Goal: Information Seeking & Learning: Learn about a topic

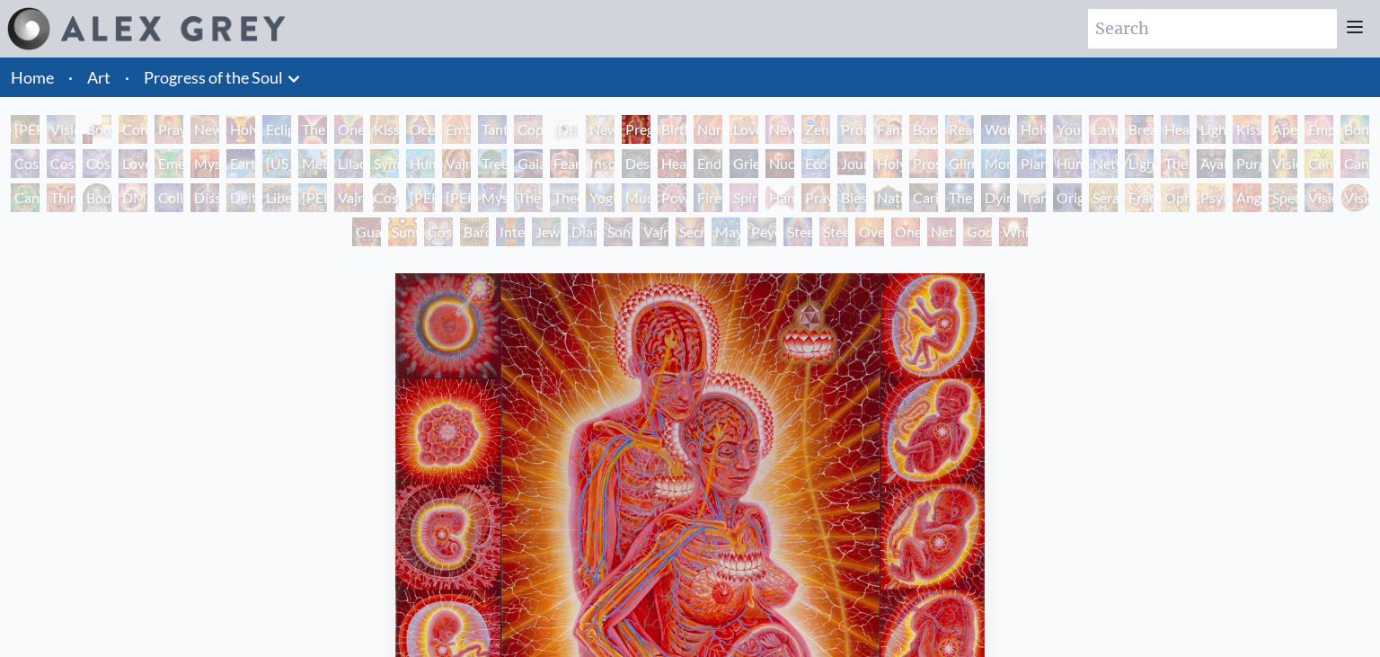
click at [686, 133] on div "Birth" at bounding box center [672, 129] width 29 height 29
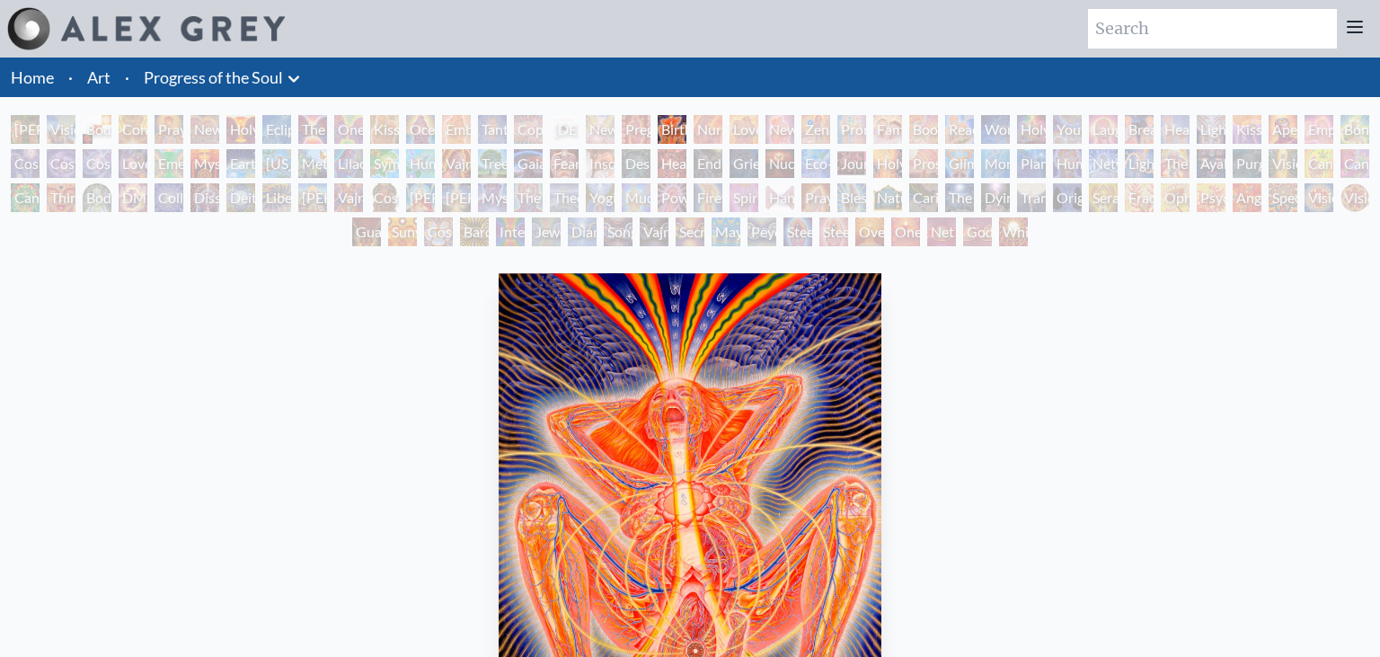
click at [608, 129] on div "Newborn" at bounding box center [600, 129] width 29 height 29
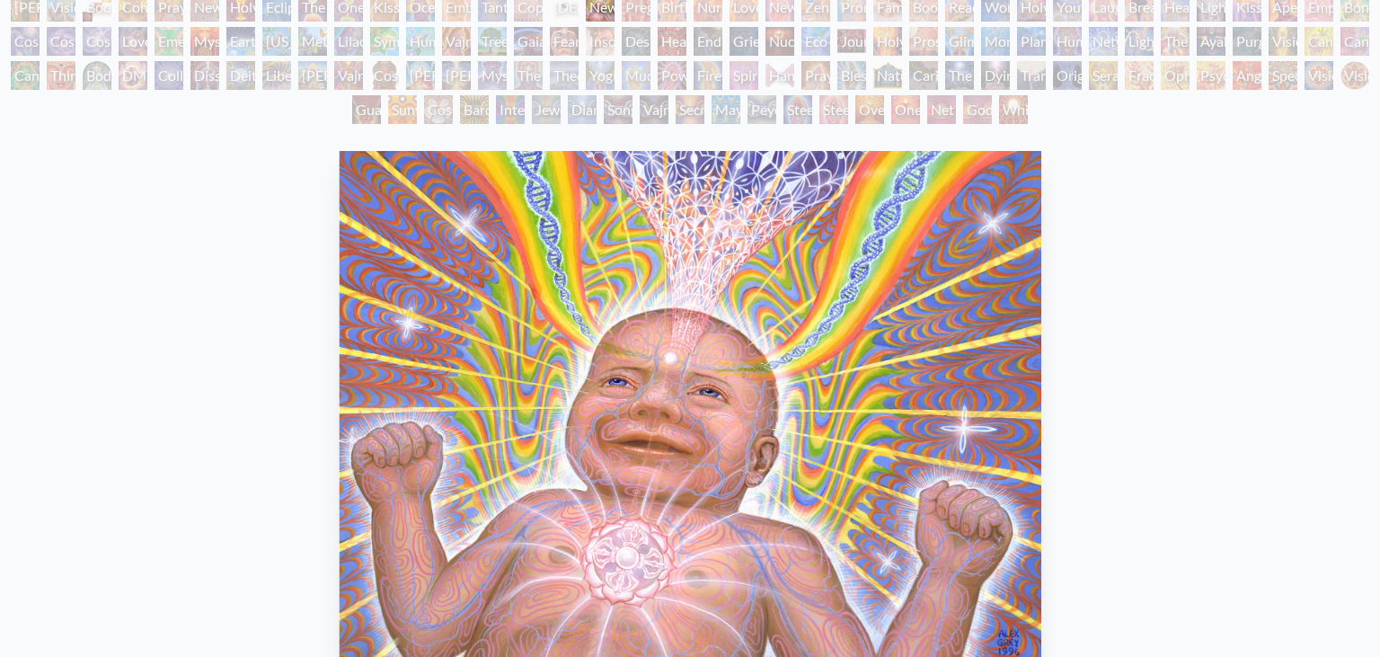
scroll to position [71, 0]
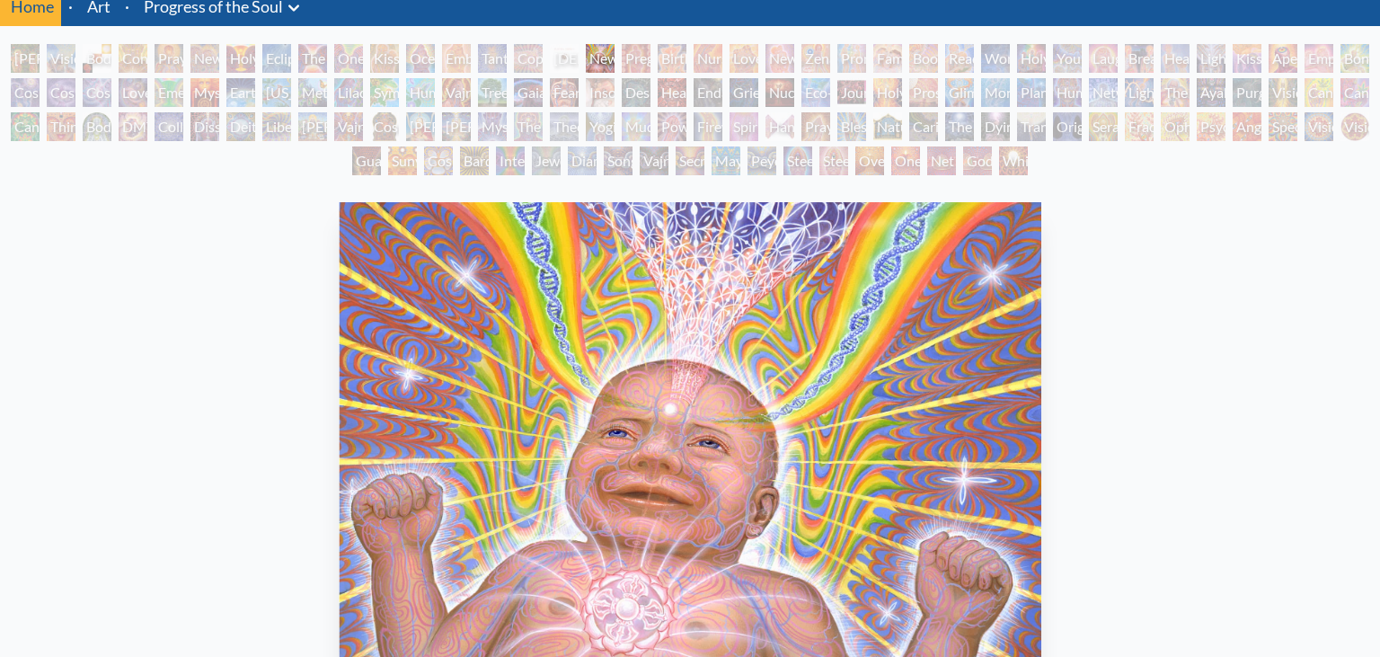
click at [471, 53] on div "Embracing" at bounding box center [456, 58] width 29 height 29
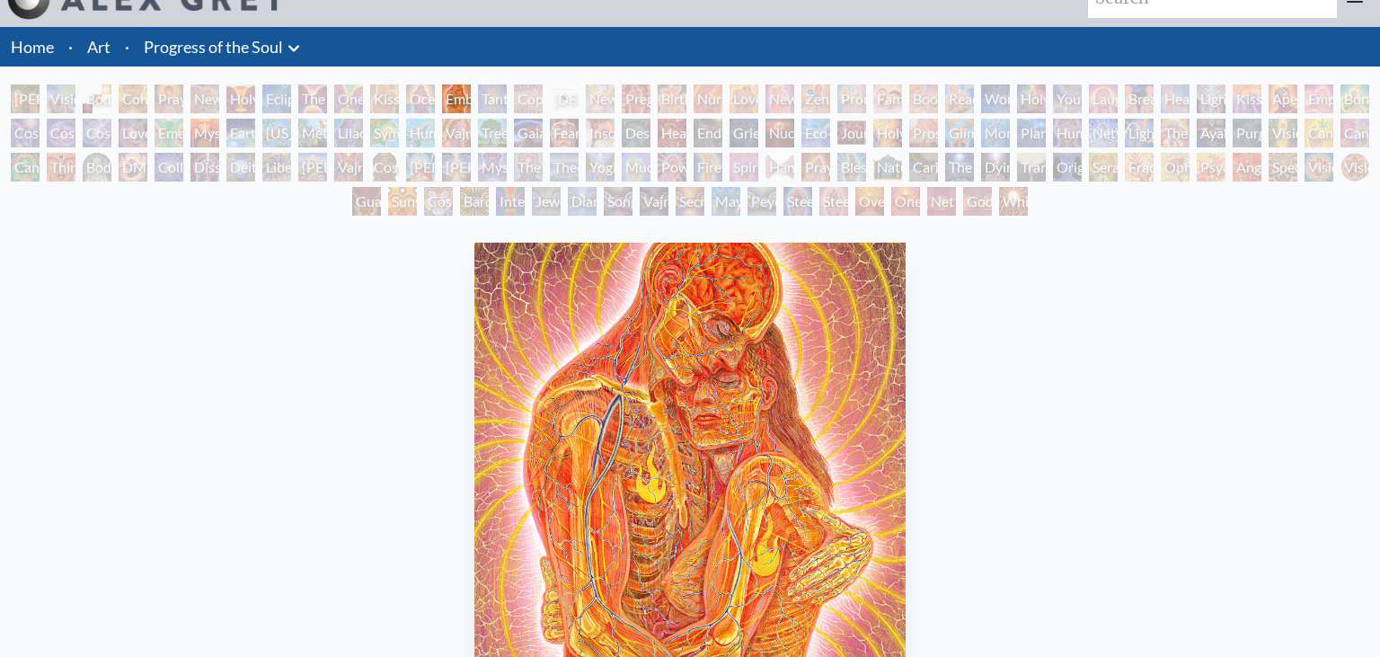
scroll to position [16, 0]
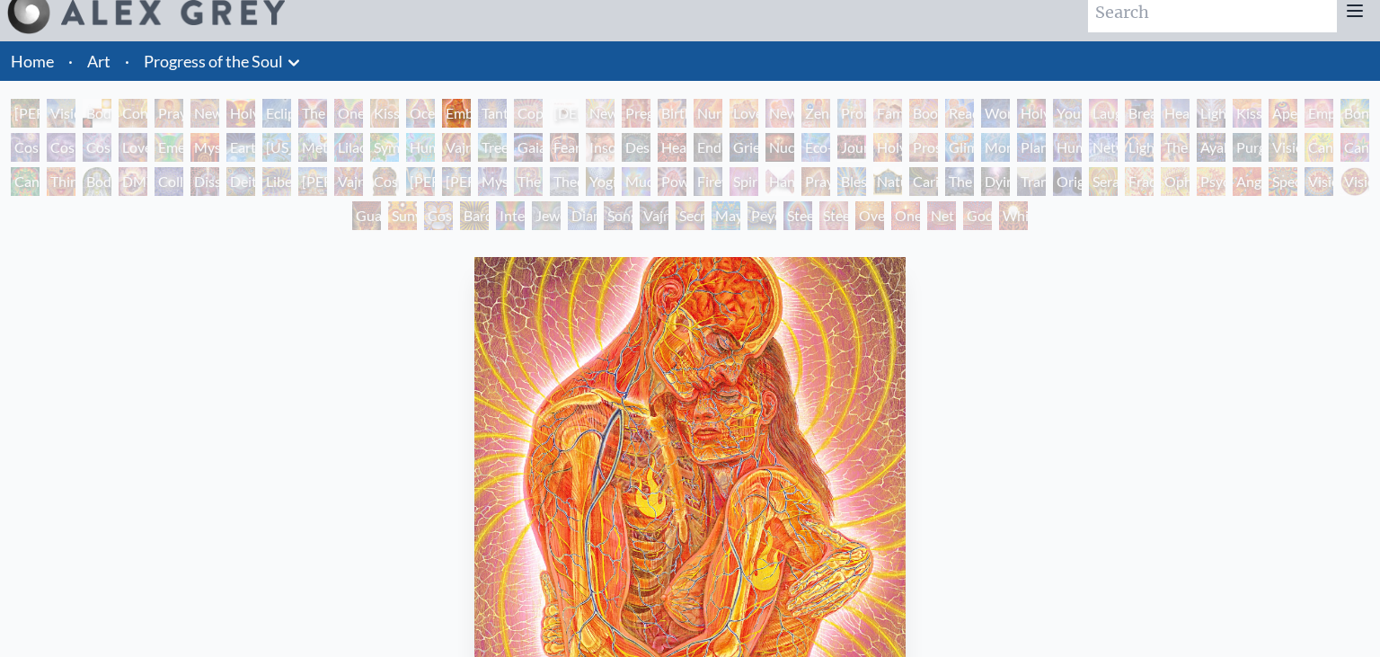
click at [426, 116] on div "Ocean of Love Bliss" at bounding box center [420, 113] width 29 height 29
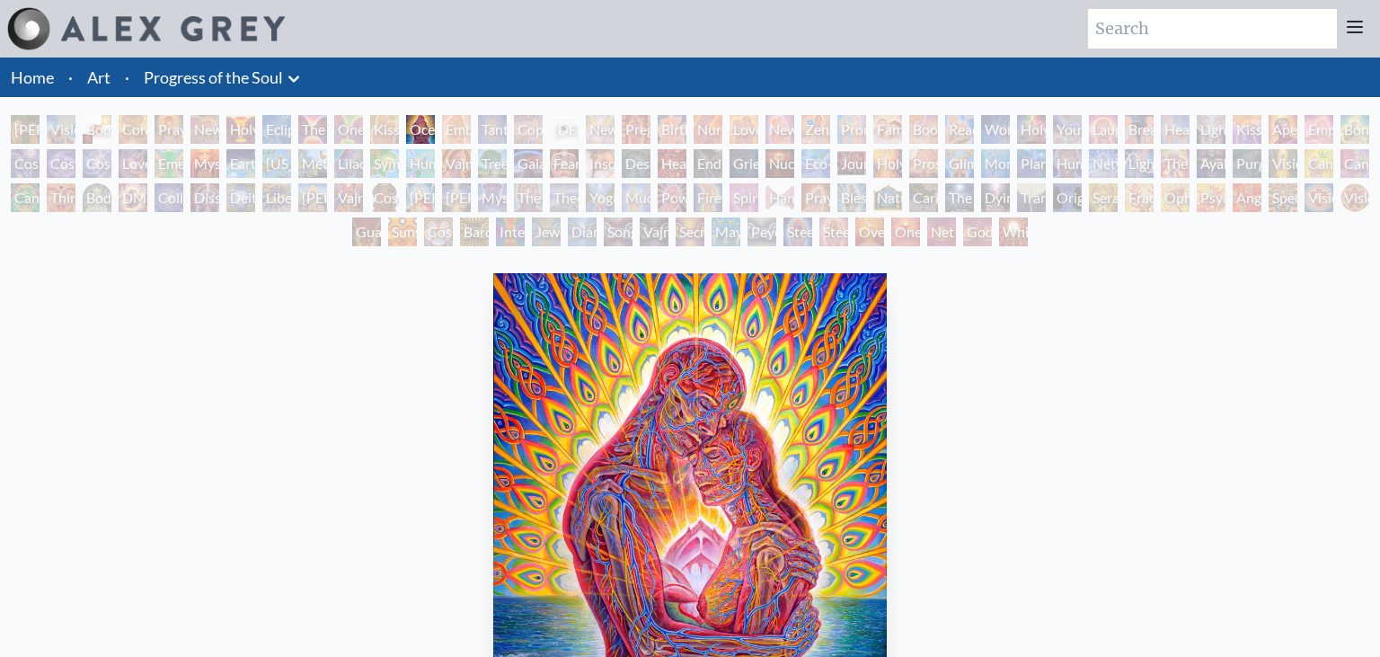
click at [363, 131] on div "One Taste" at bounding box center [348, 129] width 29 height 29
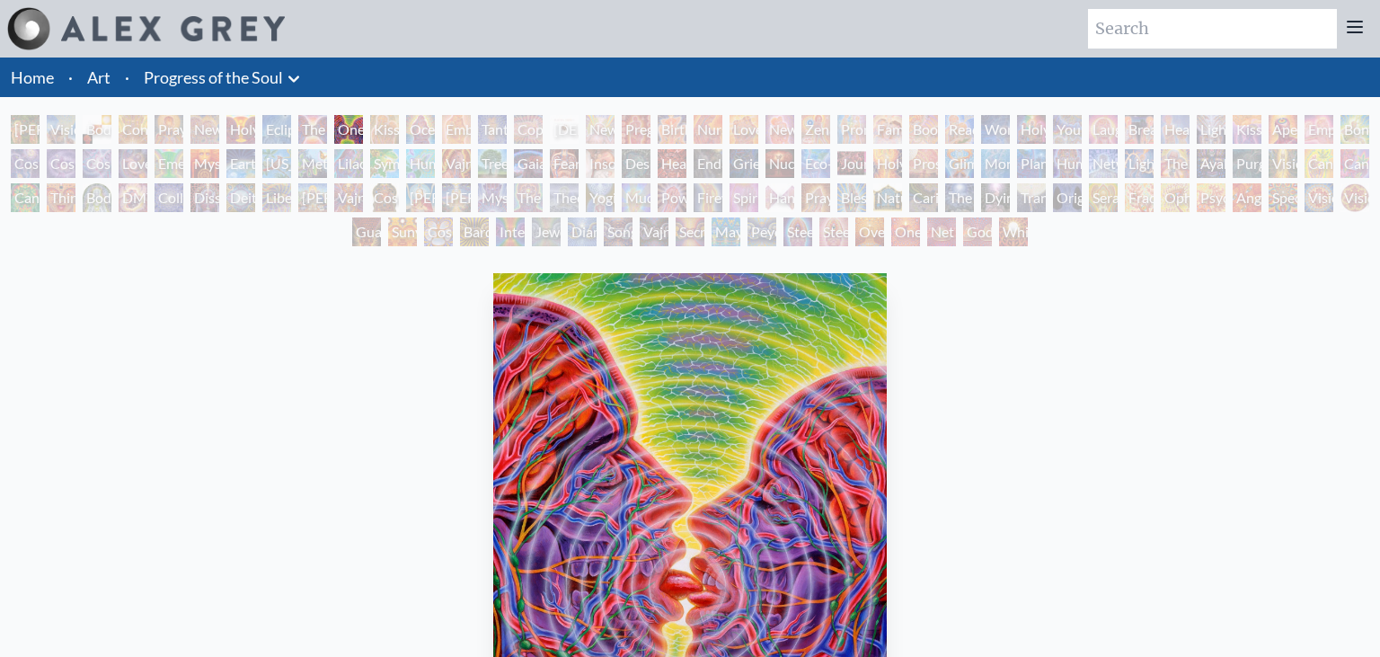
click at [721, 129] on div "Nursing" at bounding box center [708, 129] width 29 height 29
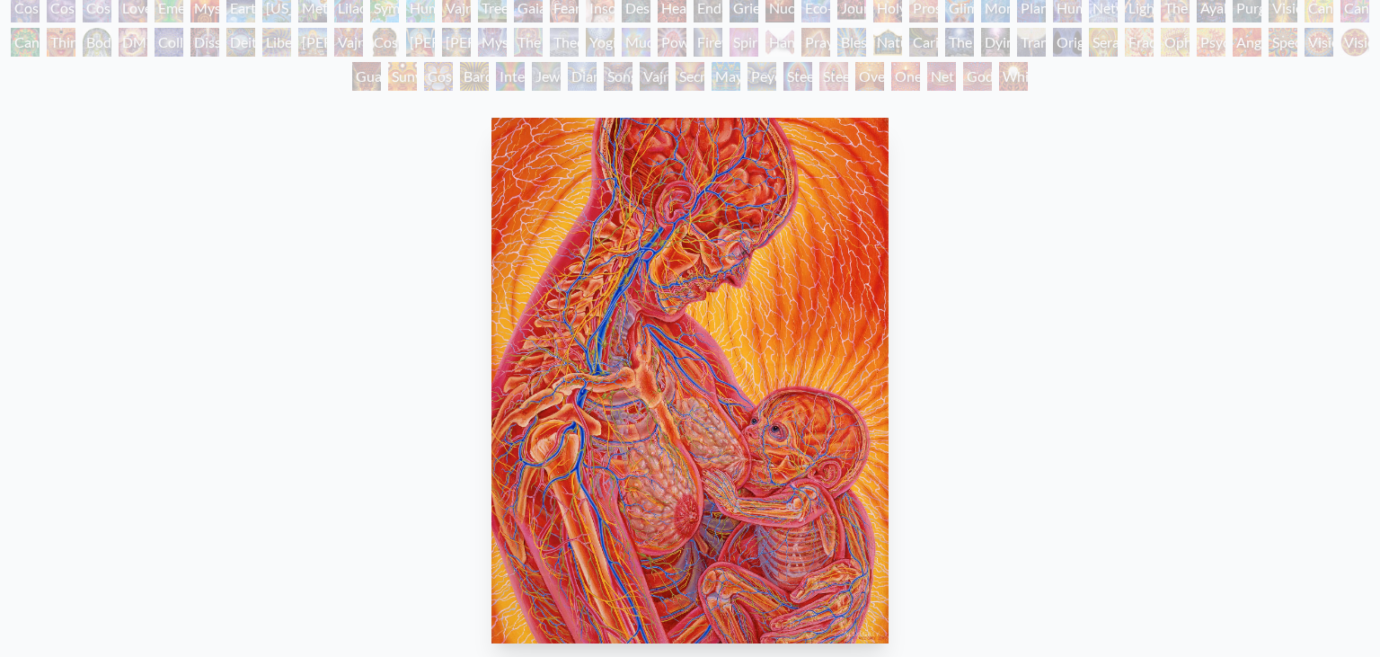
scroll to position [94, 0]
